Goal: Information Seeking & Learning: Find specific fact

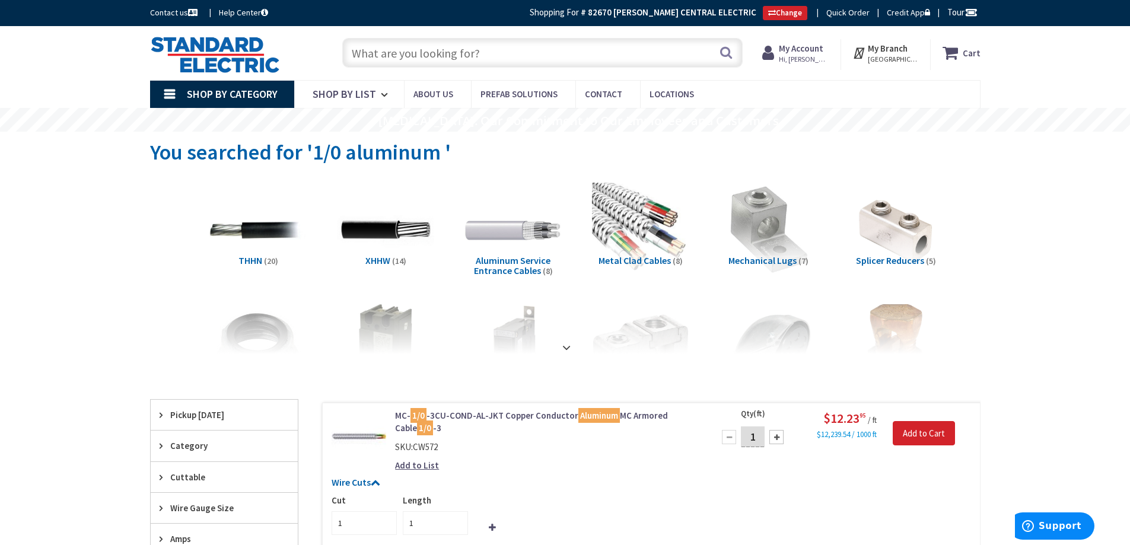
click at [426, 56] on input "text" at bounding box center [542, 53] width 400 height 30
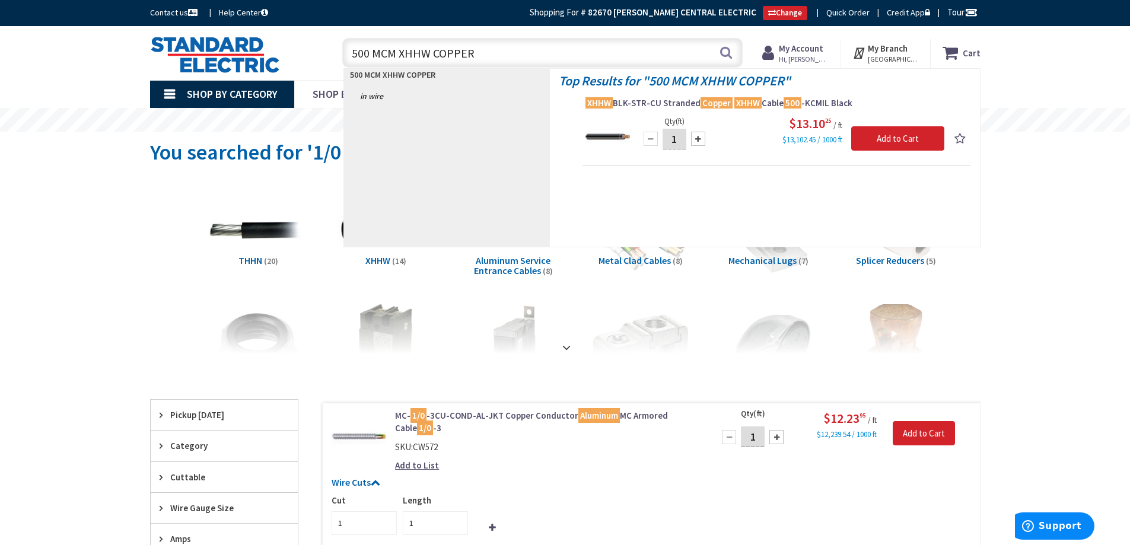
click at [429, 51] on input "500 MCM XHHW COPPER" at bounding box center [542, 53] width 400 height 30
click at [395, 52] on input "500 MCM XHHW COPPER" at bounding box center [542, 53] width 400 height 30
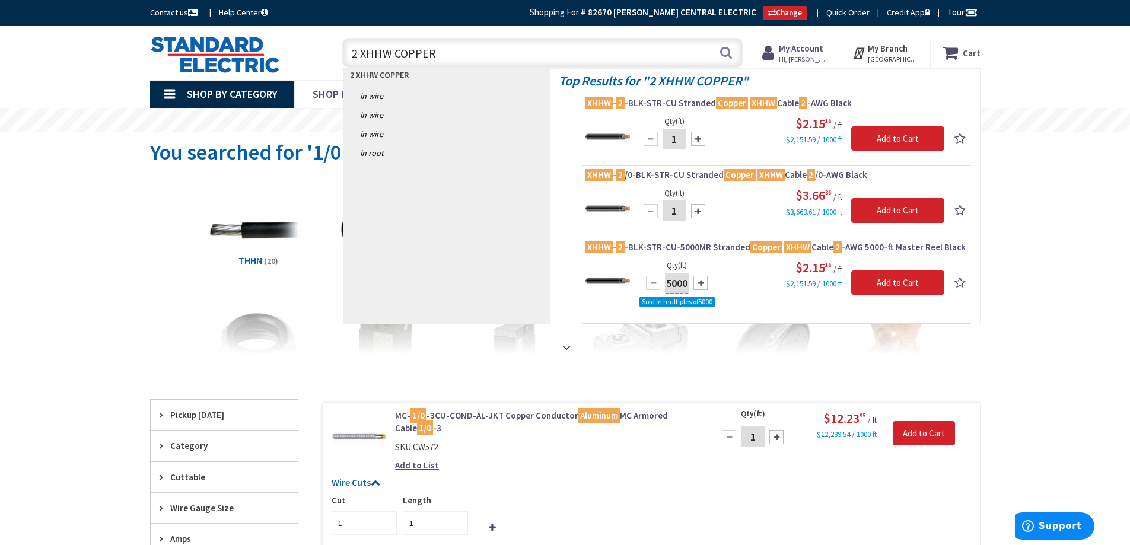
click at [447, 55] on input "2 XHHW COPPER" at bounding box center [542, 53] width 400 height 30
type input "2"
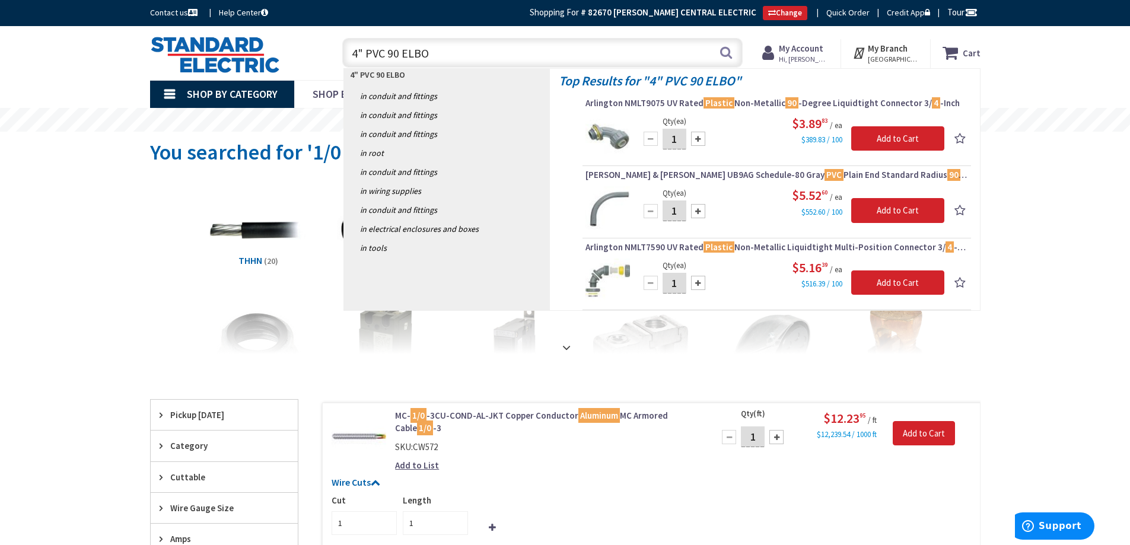
type input "4" PVC 90 ELBOW"
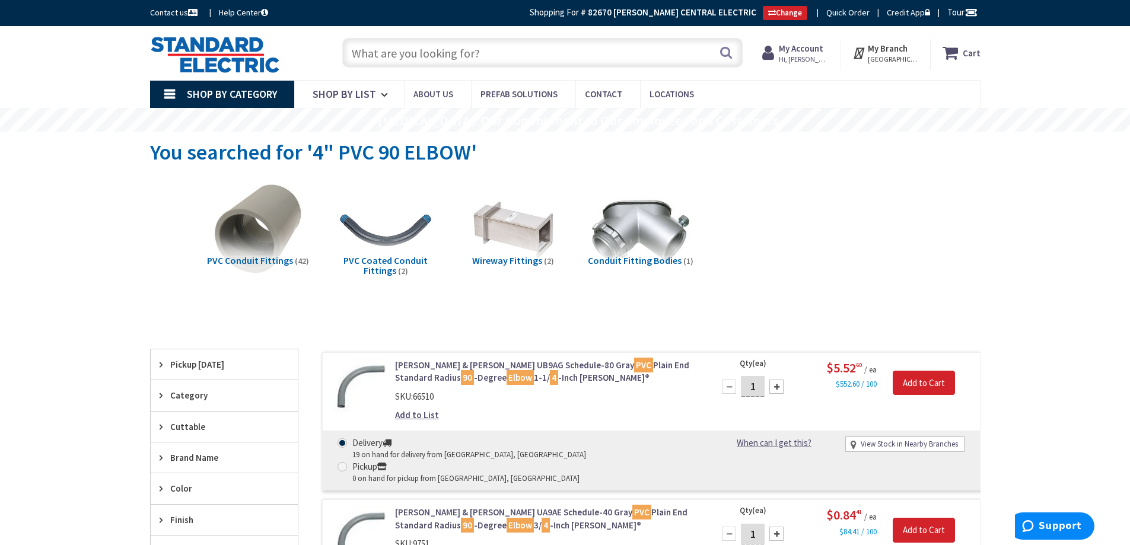
click at [412, 49] on input "text" at bounding box center [542, 53] width 400 height 30
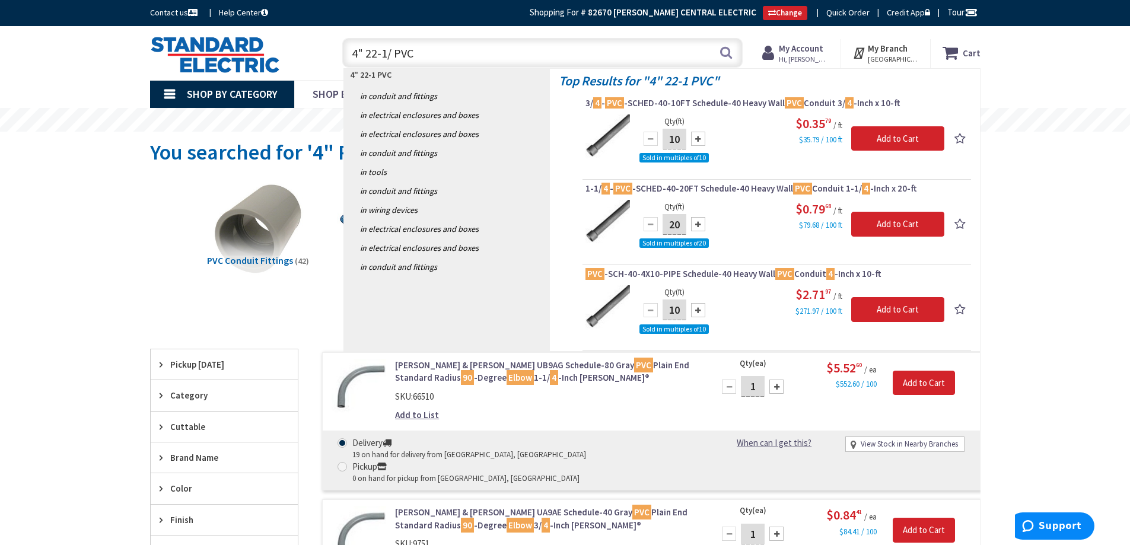
type input "4" 22-1/2 PVC"
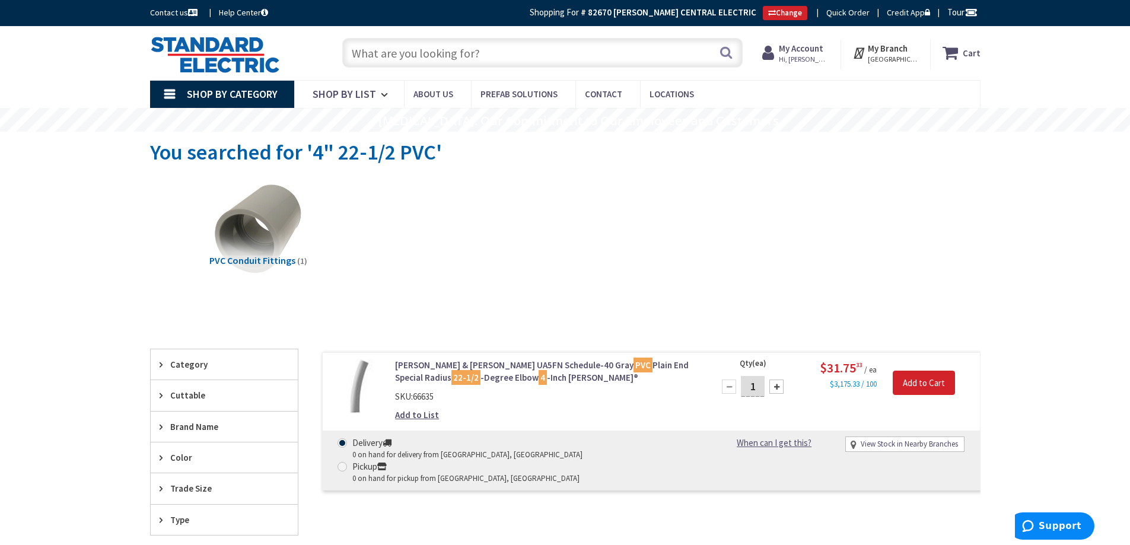
click at [403, 56] on input "text" at bounding box center [542, 53] width 400 height 30
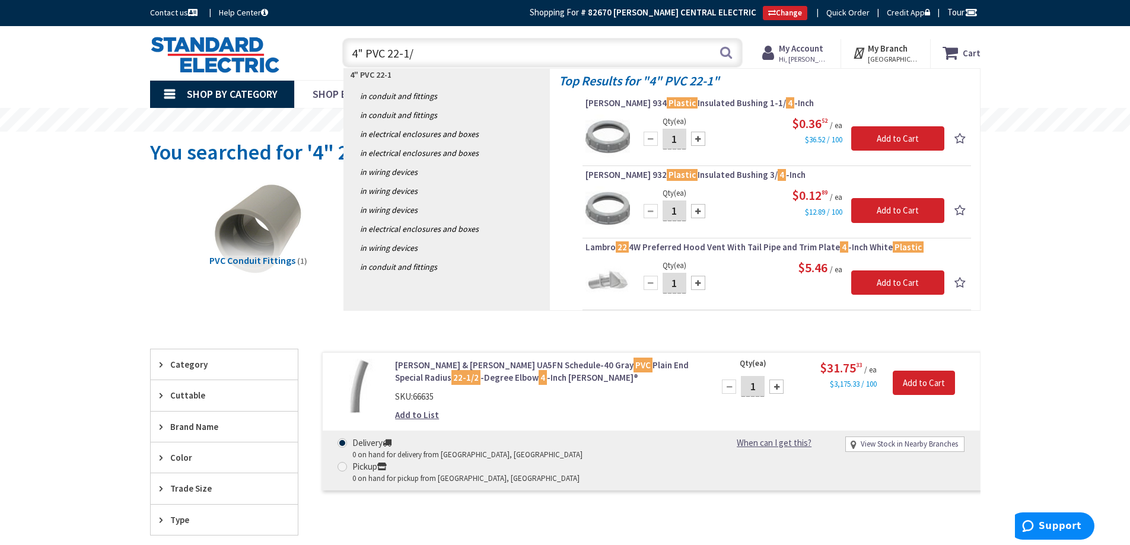
type input "4" PVC 22-1/2"
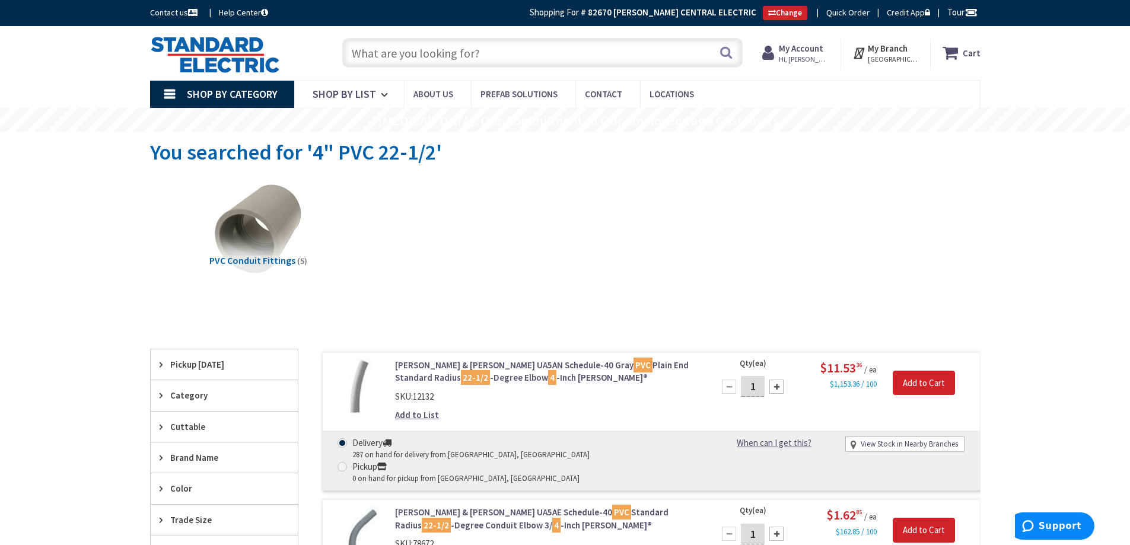
click at [399, 53] on input "text" at bounding box center [542, 53] width 400 height 30
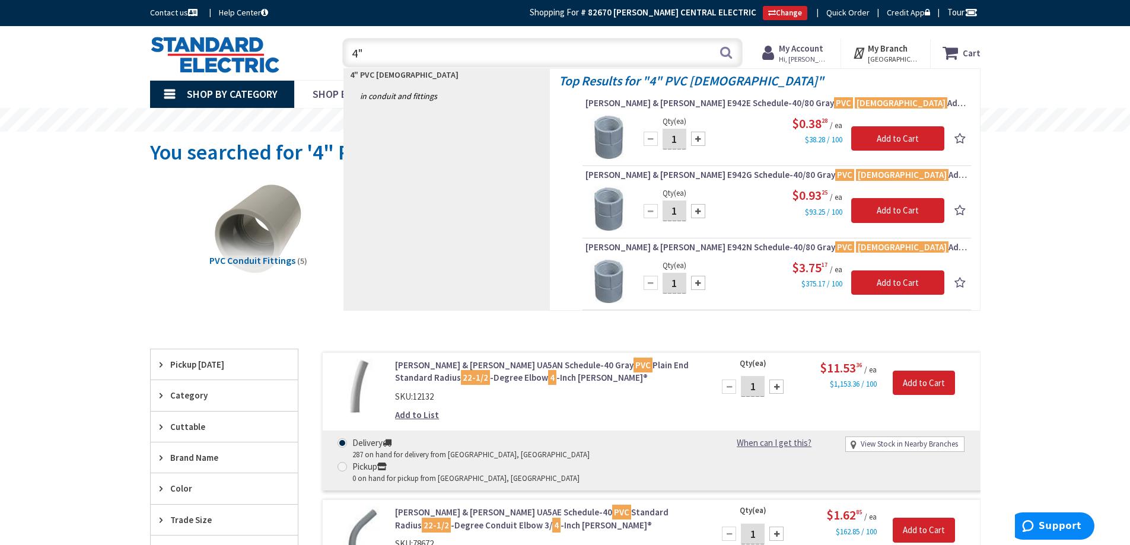
type input "4"
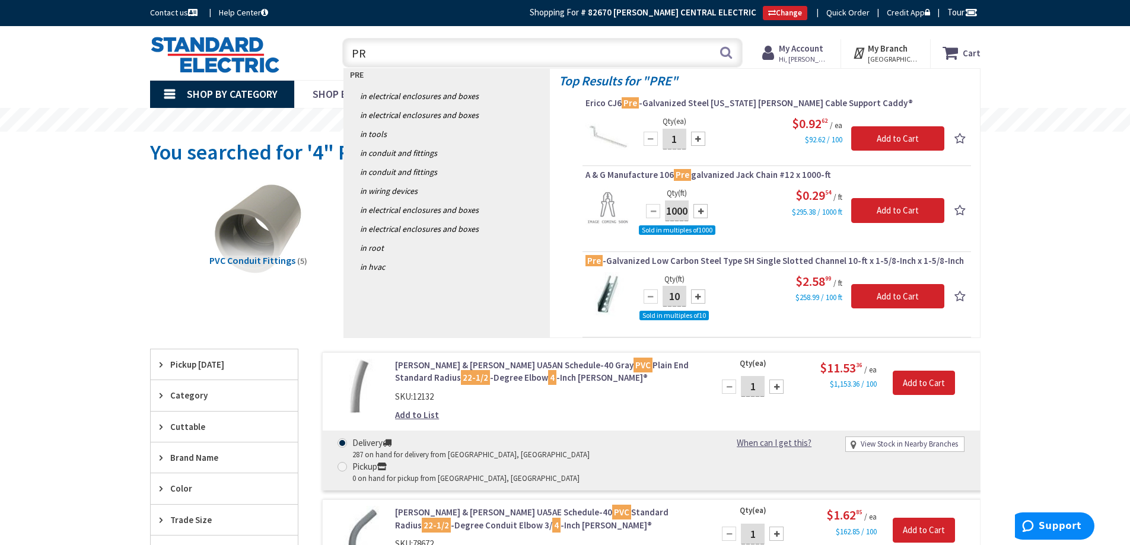
type input "P"
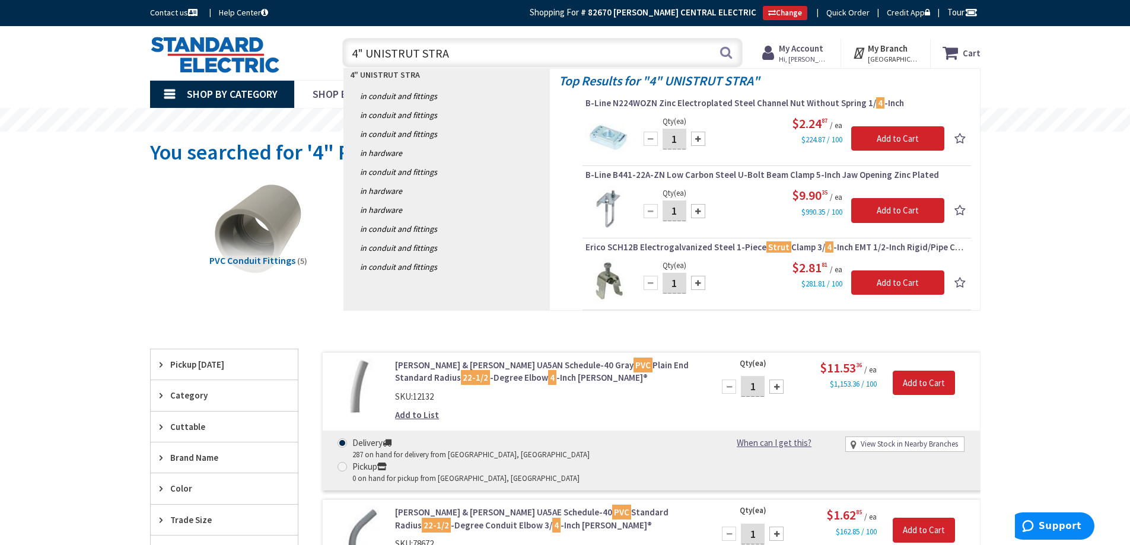
type input "4" UNISTRUT STRAP"
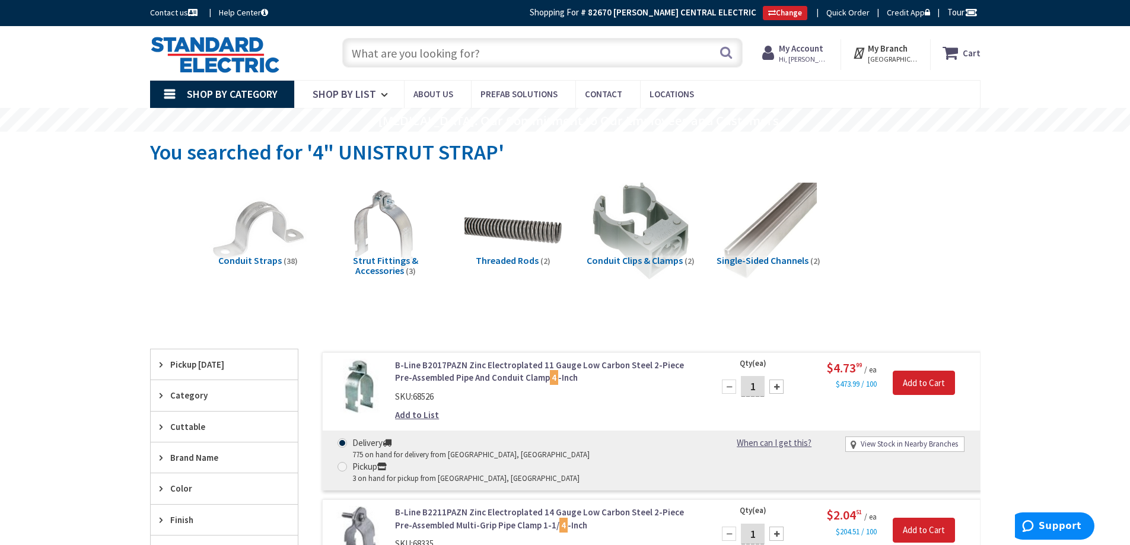
click at [375, 54] on input "text" at bounding box center [542, 53] width 400 height 30
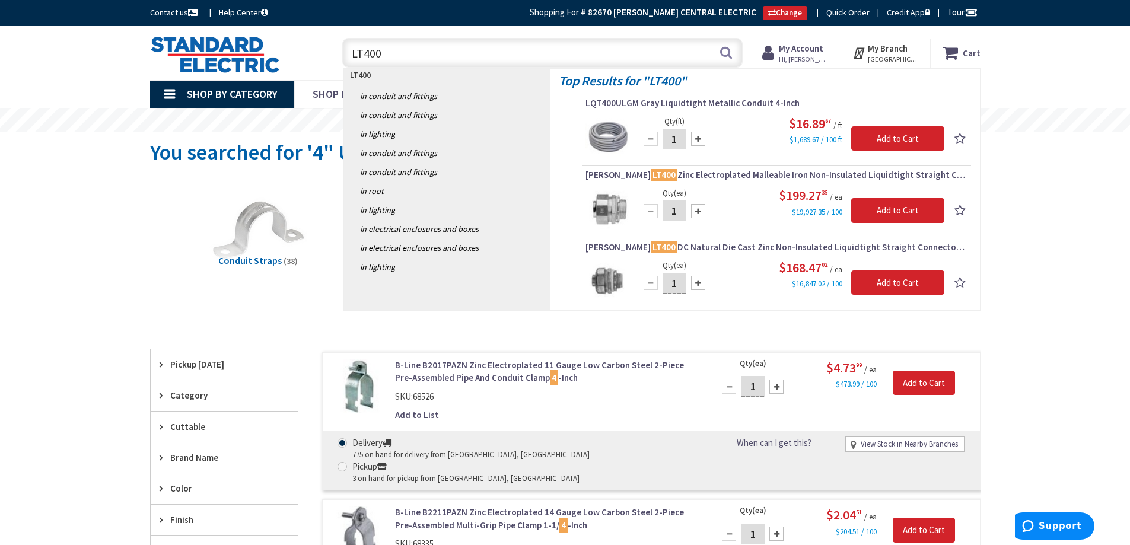
type input "LT400"
